Goal: Task Accomplishment & Management: Manage account settings

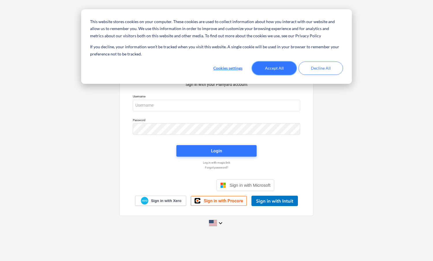
click at [285, 66] on button "Accept All" at bounding box center [274, 67] width 44 height 13
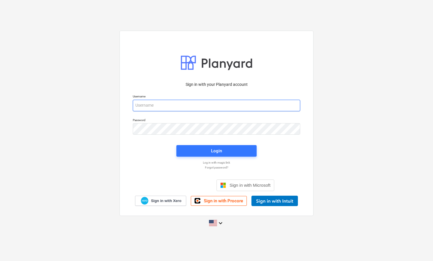
paste input "[EMAIL_ADDRESS][DOMAIN_NAME]"
type input "[EMAIL_ADDRESS][DOMAIN_NAME]"
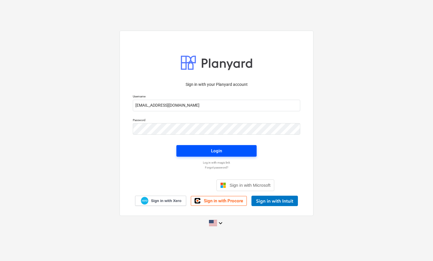
click at [224, 151] on span "Login" at bounding box center [216, 151] width 66 height 8
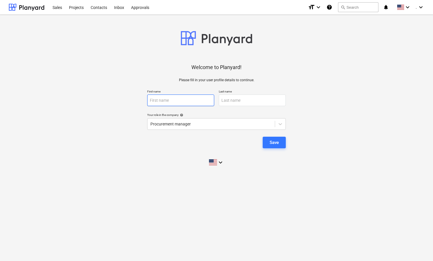
click at [177, 99] on input "text" at bounding box center [180, 100] width 67 height 12
type input "Patrizia"
click at [232, 99] on input "text" at bounding box center [252, 100] width 67 height 12
type input "[PERSON_NAME]"
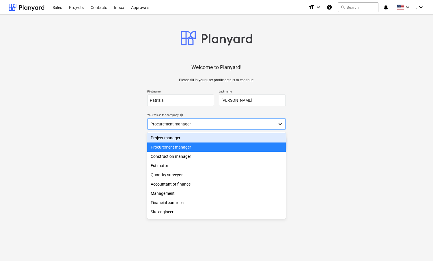
click at [280, 124] on icon at bounding box center [279, 124] width 3 height 2
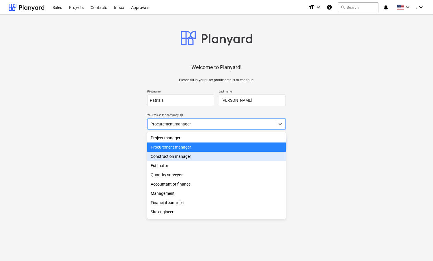
scroll to position [20, 0]
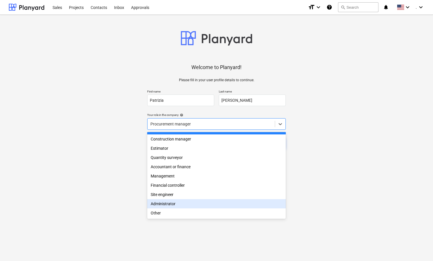
click at [193, 205] on div "Administrator" at bounding box center [216, 203] width 139 height 9
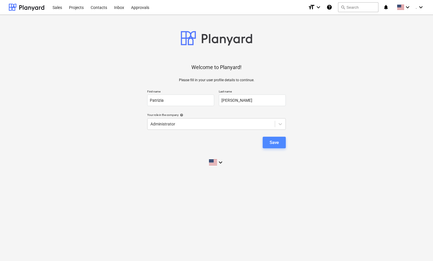
click at [275, 142] on div "Save" at bounding box center [274, 143] width 9 height 8
